Goal: Check status: Check status

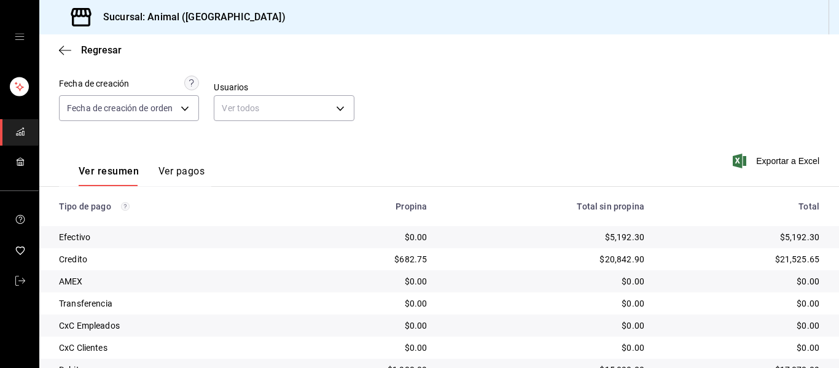
scroll to position [174, 0]
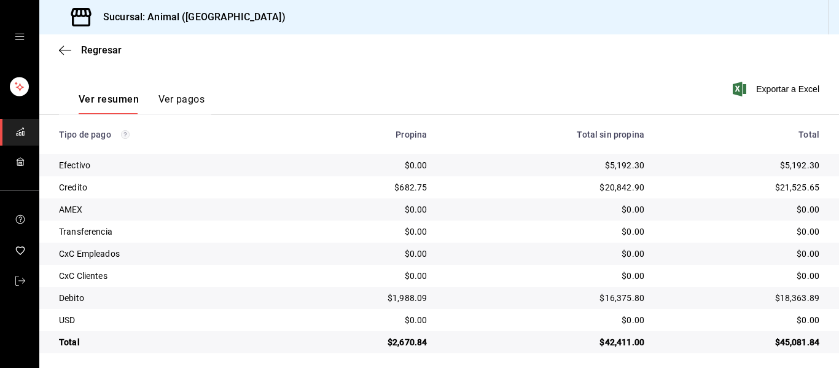
scroll to position [174, 0]
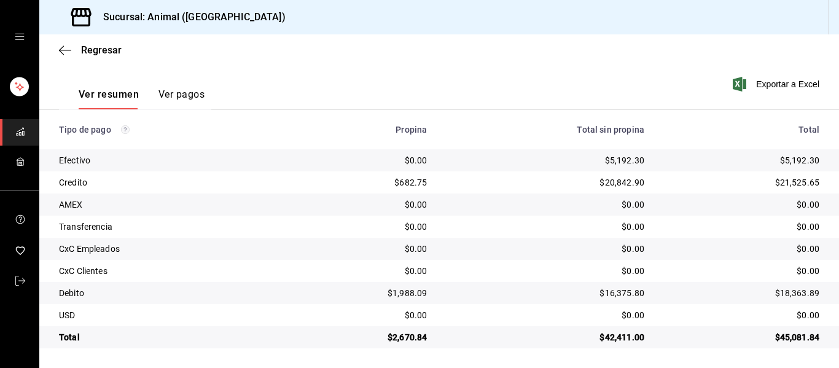
click at [678, 117] on th "Total" at bounding box center [746, 129] width 185 height 39
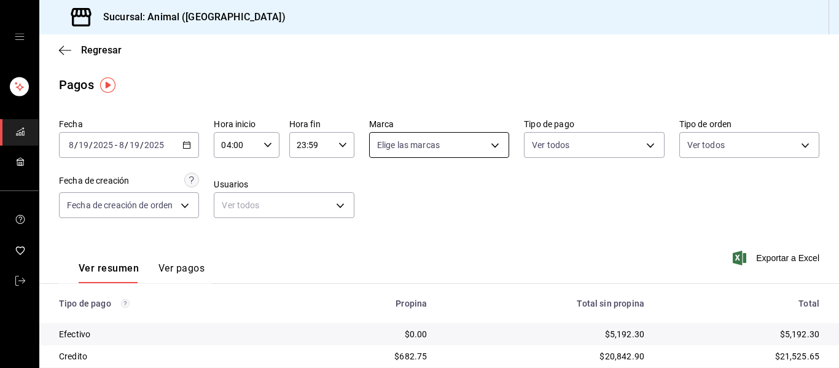
click at [488, 144] on body "Sucursal: Animal (Puebla) Regresar Pagos Fecha 2025-08-19 8 / 19 / 2025 - 2025-…" at bounding box center [419, 184] width 839 height 368
click at [446, 188] on li "Ver todas" at bounding box center [444, 191] width 157 height 36
type input "96838179-8fbb-4073-aae3-1789726318c8"
checkbox input "true"
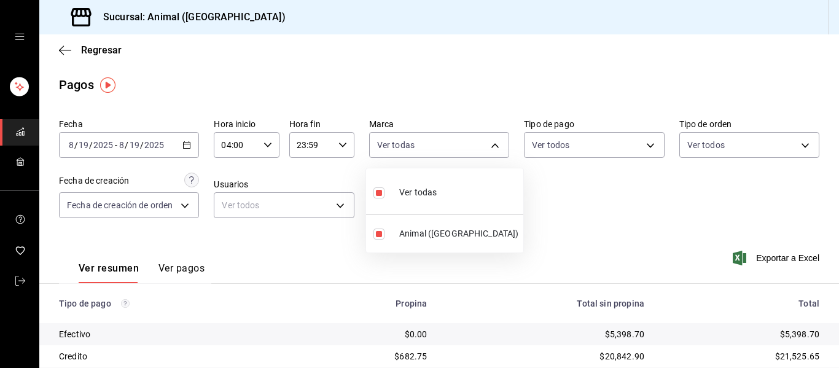
click at [612, 213] on div at bounding box center [419, 184] width 839 height 368
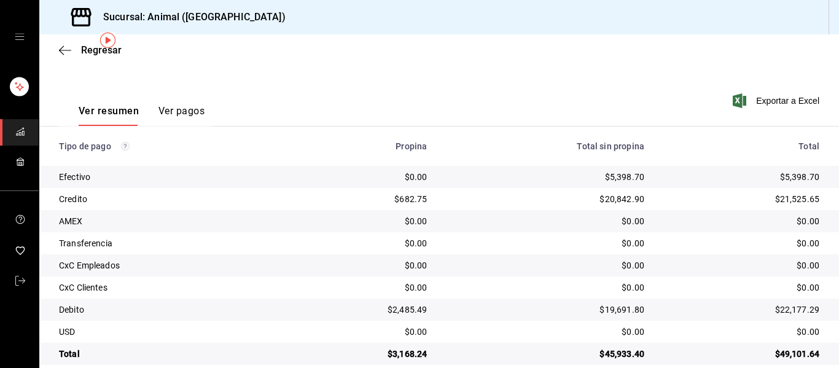
scroll to position [174, 0]
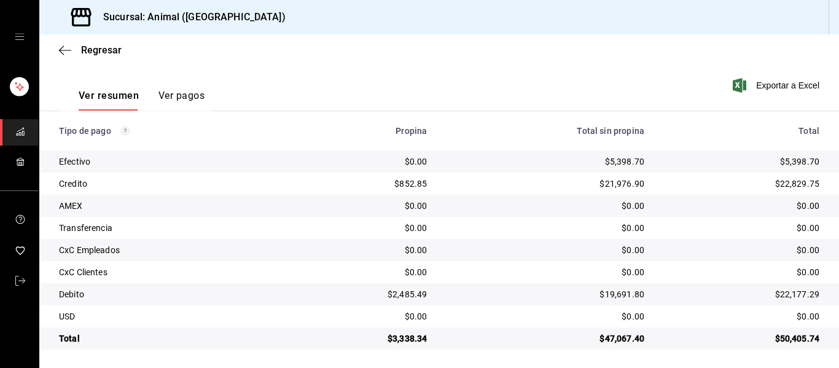
scroll to position [174, 0]
